Goal: Task Accomplishment & Management: Complete application form

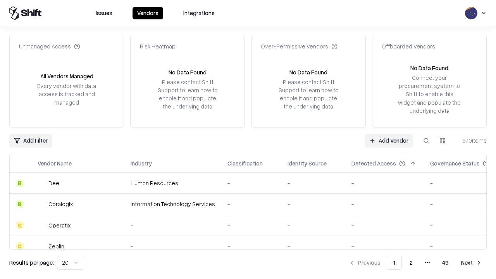
click at [388, 140] on link "Add Vendor" at bounding box center [388, 141] width 48 height 14
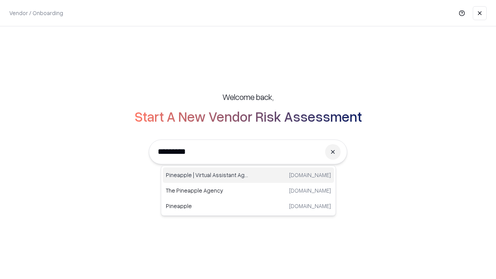
click at [248, 175] on div "Pineapple | Virtual Assistant Agency [DOMAIN_NAME]" at bounding box center [248, 174] width 171 height 15
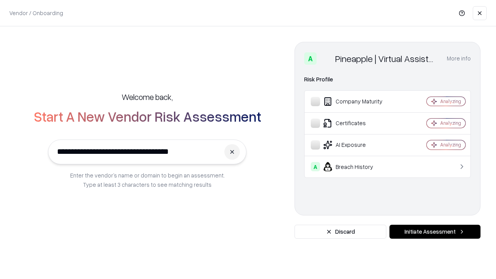
type input "**********"
click at [435, 232] on button "Initiate Assessment" at bounding box center [434, 232] width 91 height 14
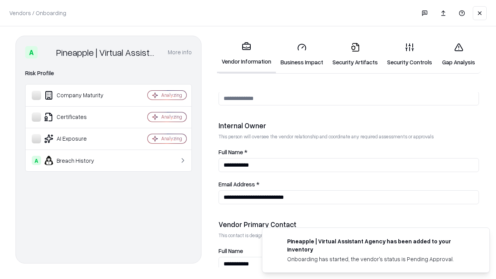
scroll to position [401, 0]
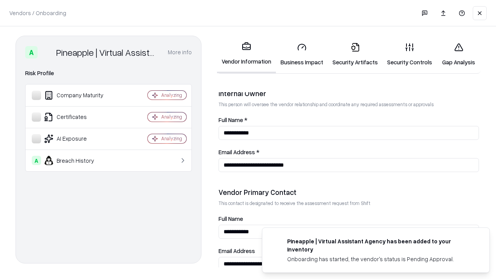
click at [302, 54] on link "Business Impact" at bounding box center [302, 54] width 52 height 36
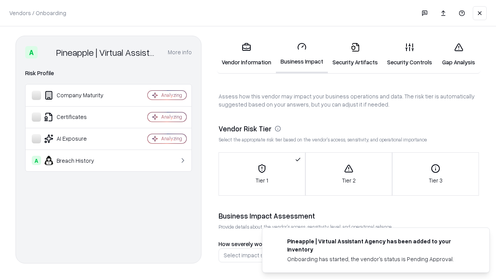
click at [355, 54] on link "Security Artifacts" at bounding box center [355, 54] width 55 height 36
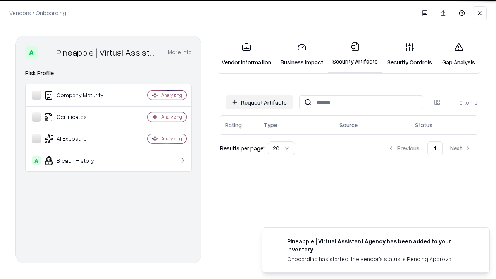
click at [259, 102] on button "Request Artifacts" at bounding box center [258, 102] width 67 height 14
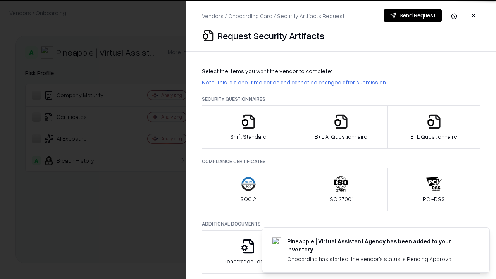
click at [248, 127] on icon "button" at bounding box center [248, 121] width 15 height 15
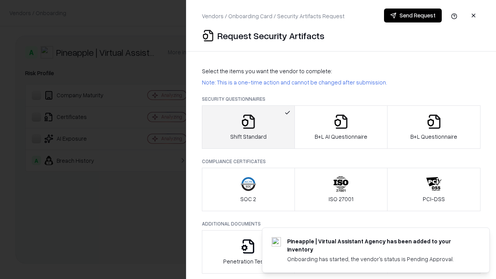
click at [412, 15] on button "Send Request" at bounding box center [413, 16] width 58 height 14
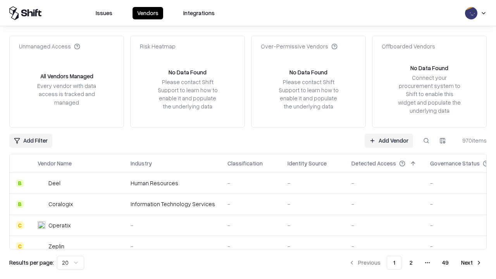
click at [426, 140] on button at bounding box center [426, 141] width 14 height 14
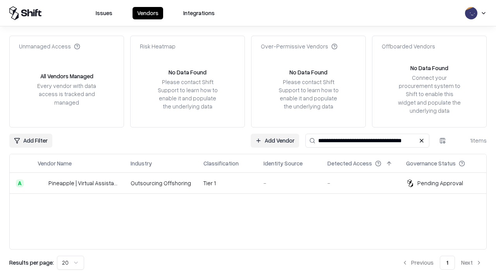
type input "**********"
click at [253, 183] on td "Tier 1" at bounding box center [227, 183] width 60 height 21
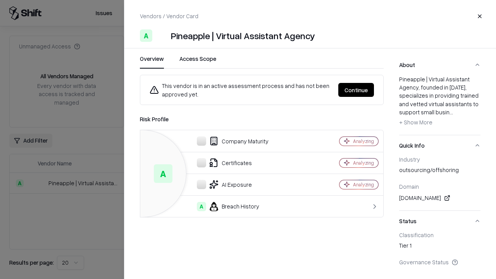
click at [356, 90] on button "Continue" at bounding box center [356, 90] width 36 height 14
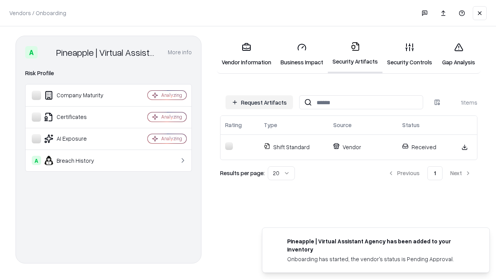
click at [409, 54] on link "Security Controls" at bounding box center [409, 54] width 54 height 36
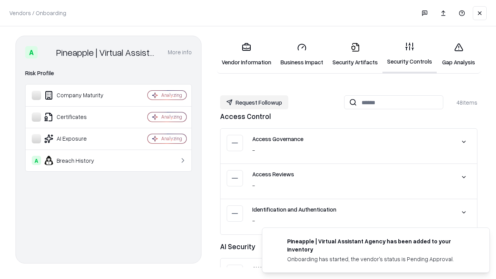
click at [254, 102] on button "Request Followup" at bounding box center [254, 102] width 68 height 14
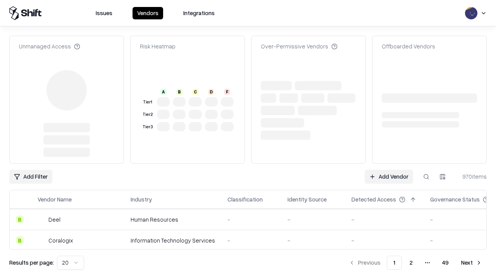
click at [388, 170] on link "Add Vendor" at bounding box center [388, 177] width 48 height 14
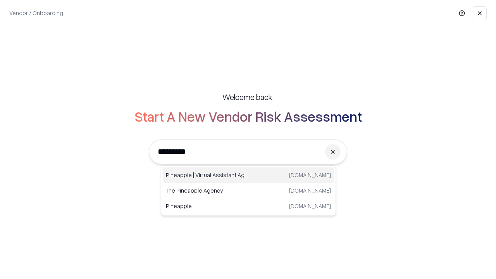
click at [248, 175] on div "Pineapple | Virtual Assistant Agency [DOMAIN_NAME]" at bounding box center [248, 174] width 171 height 15
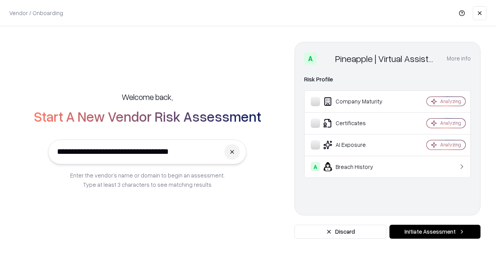
type input "**********"
click at [435, 232] on button "Initiate Assessment" at bounding box center [434, 232] width 91 height 14
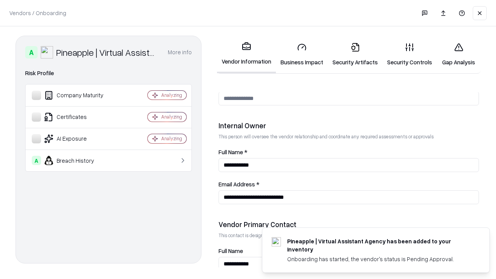
scroll to position [401, 0]
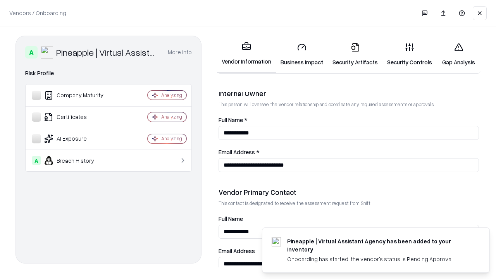
click at [458, 54] on link "Gap Analysis" at bounding box center [458, 54] width 44 height 36
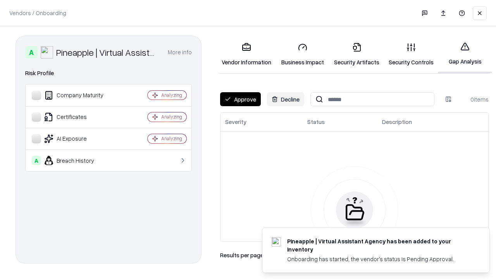
click at [240, 99] on button "Approve" at bounding box center [240, 99] width 41 height 14
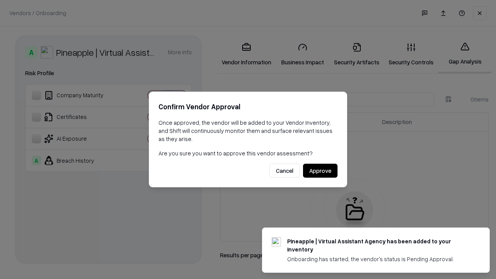
click at [320, 170] on button "Approve" at bounding box center [320, 171] width 34 height 14
